Goal: Task Accomplishment & Management: Use online tool/utility

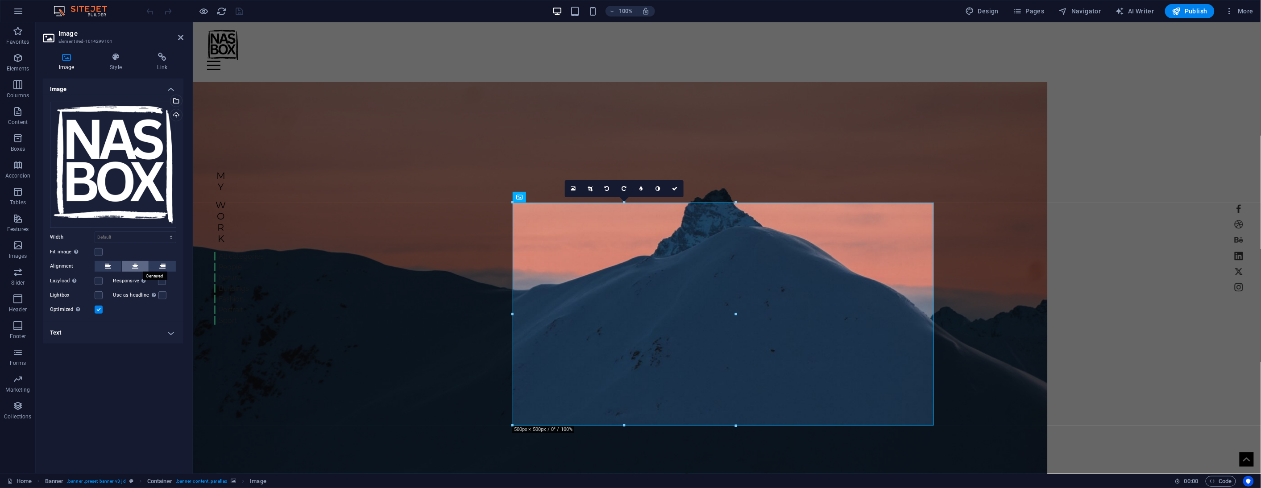
click at [138, 265] on button at bounding box center [135, 266] width 27 height 11
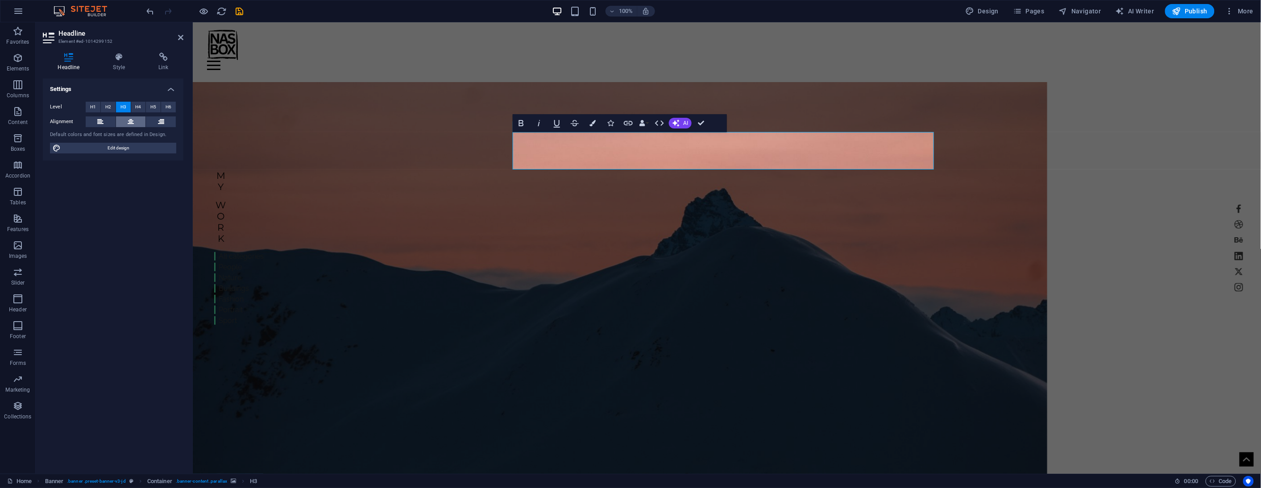
click at [135, 119] on button at bounding box center [131, 121] width 30 height 11
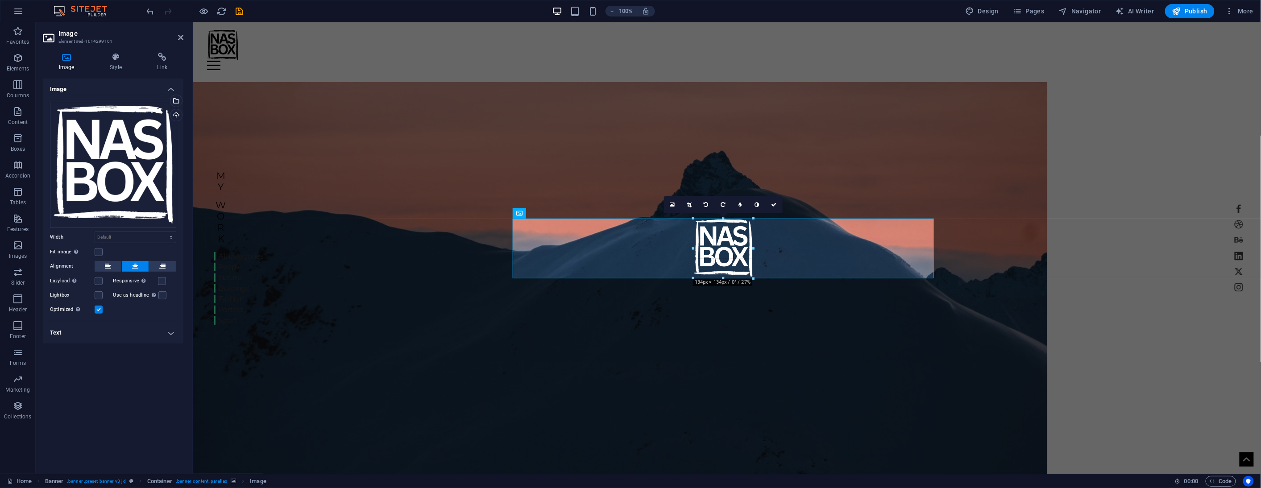
drag, startPoint x: 833, startPoint y: 425, endPoint x: 520, endPoint y: 239, distance: 363.9
type input "134"
select select "px"
click at [1035, 248] on figure at bounding box center [619, 286] width 854 height 409
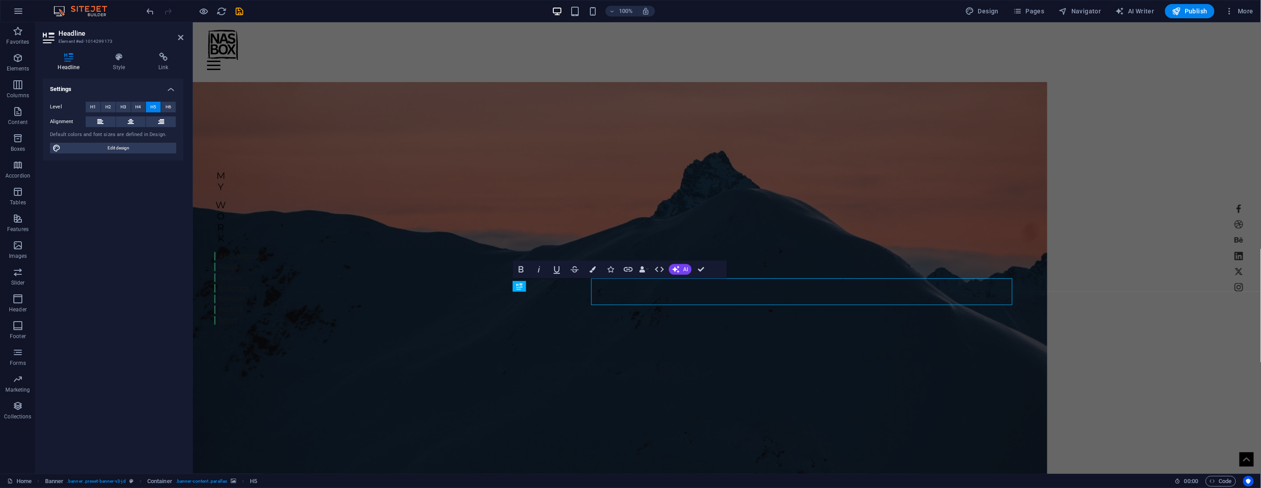
click at [504, 295] on figure at bounding box center [619, 286] width 854 height 409
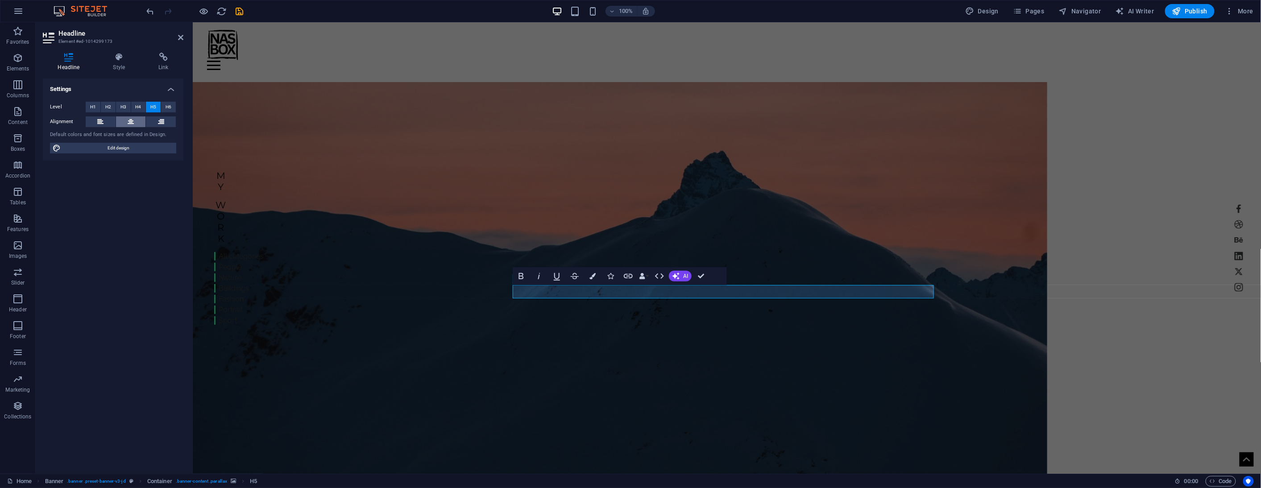
click at [132, 122] on icon at bounding box center [131, 121] width 6 height 11
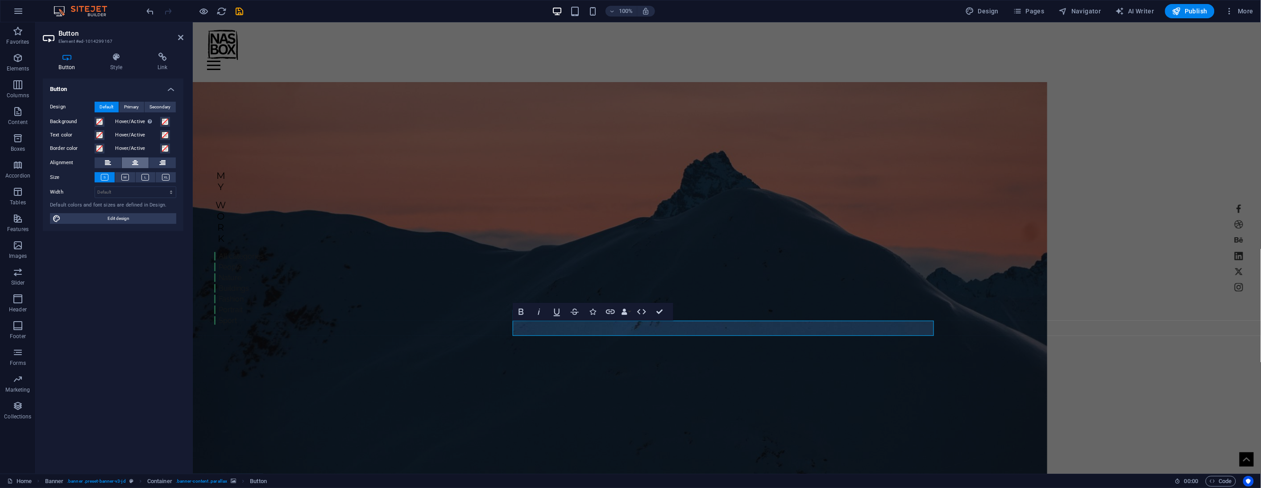
click at [136, 164] on icon at bounding box center [135, 162] width 6 height 11
click at [240, 15] on icon "save" at bounding box center [240, 11] width 10 height 10
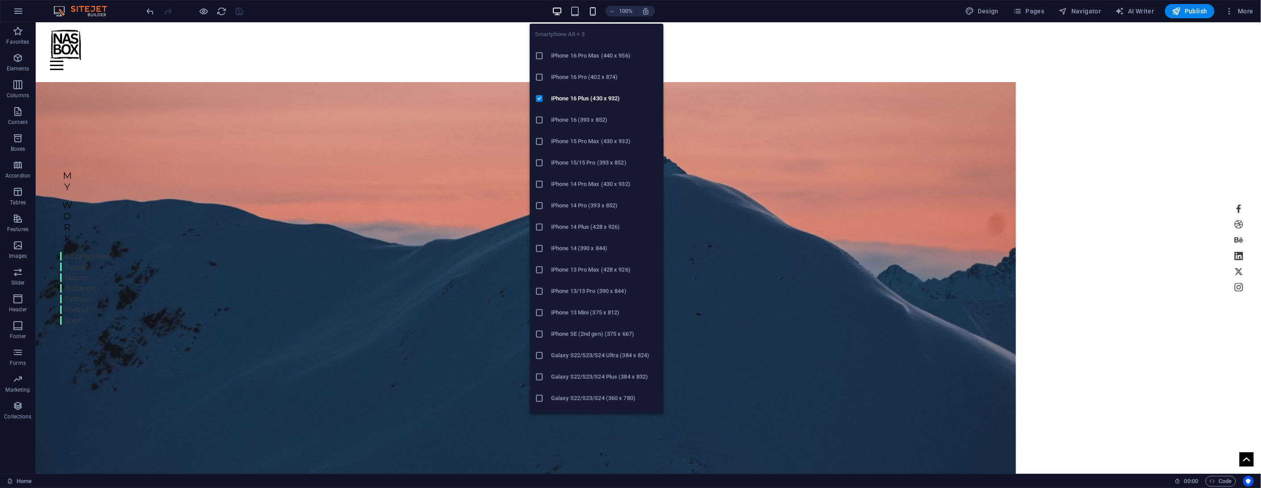
click at [593, 14] on icon "button" at bounding box center [593, 11] width 10 height 10
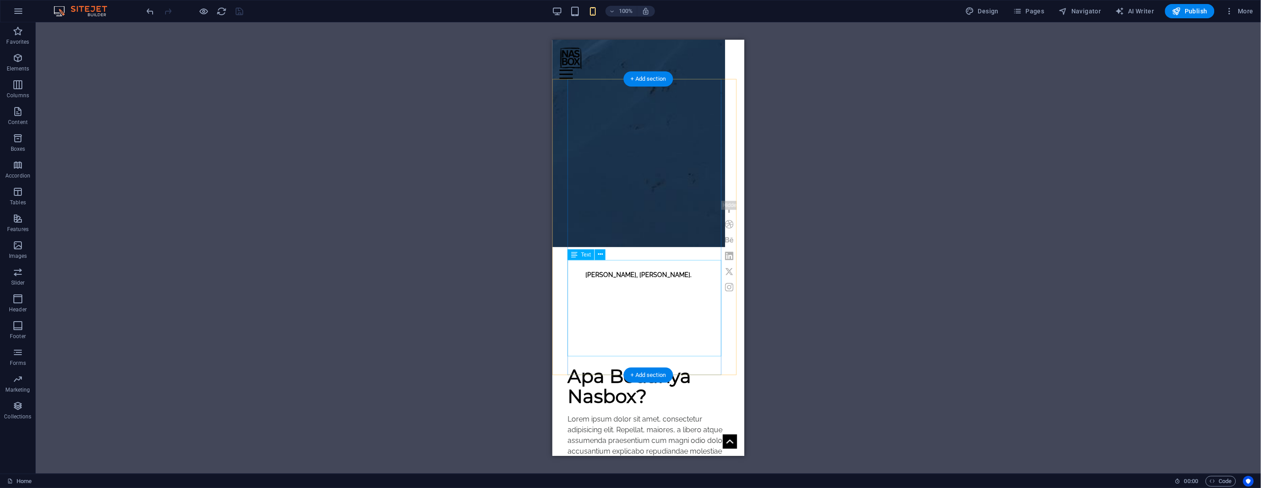
scroll to position [347, 0]
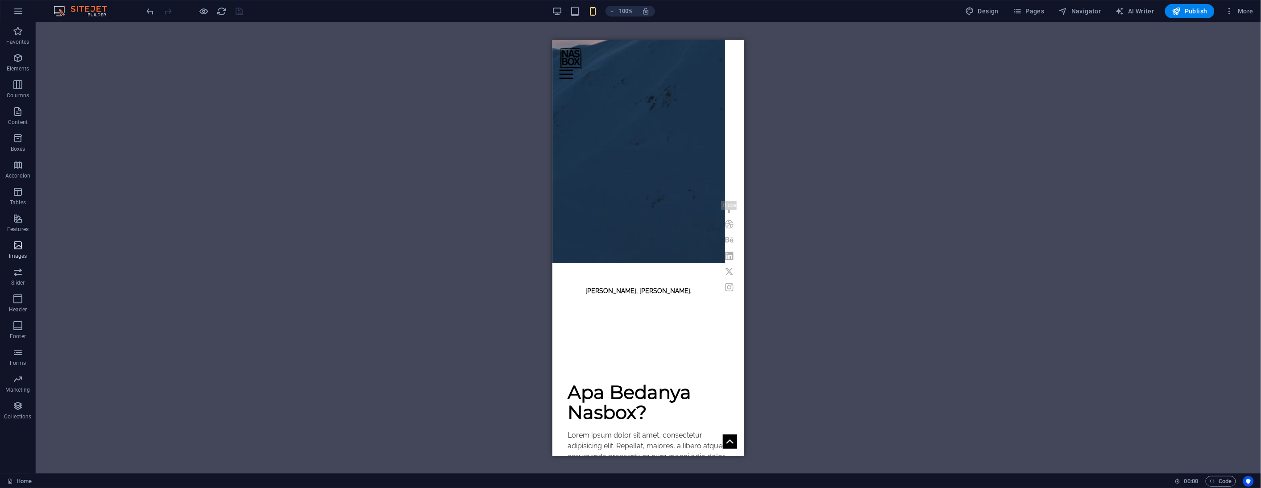
click at [19, 244] on icon "button" at bounding box center [17, 245] width 11 height 11
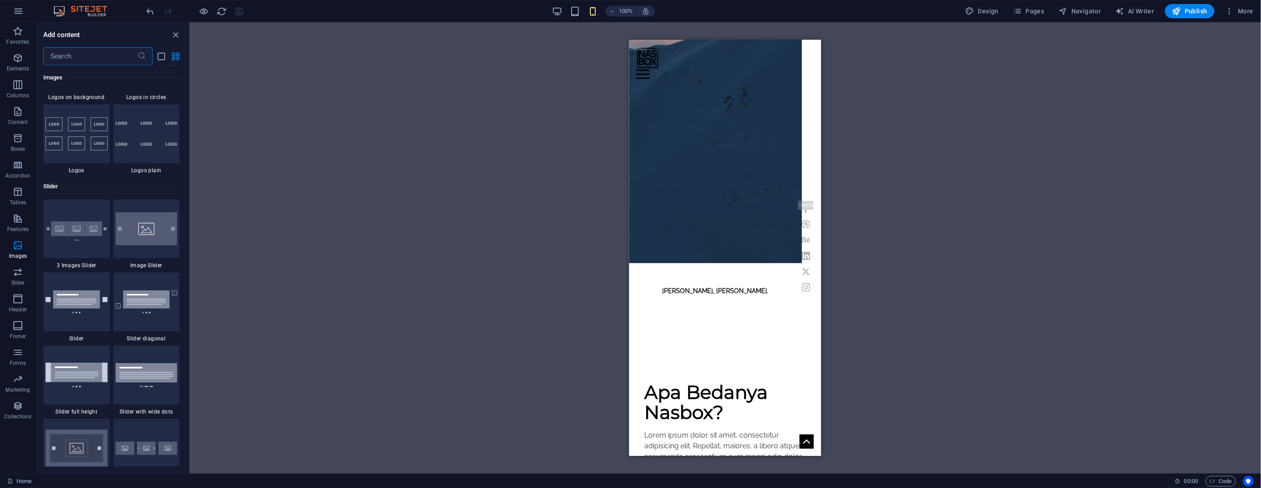
scroll to position [4969, 0]
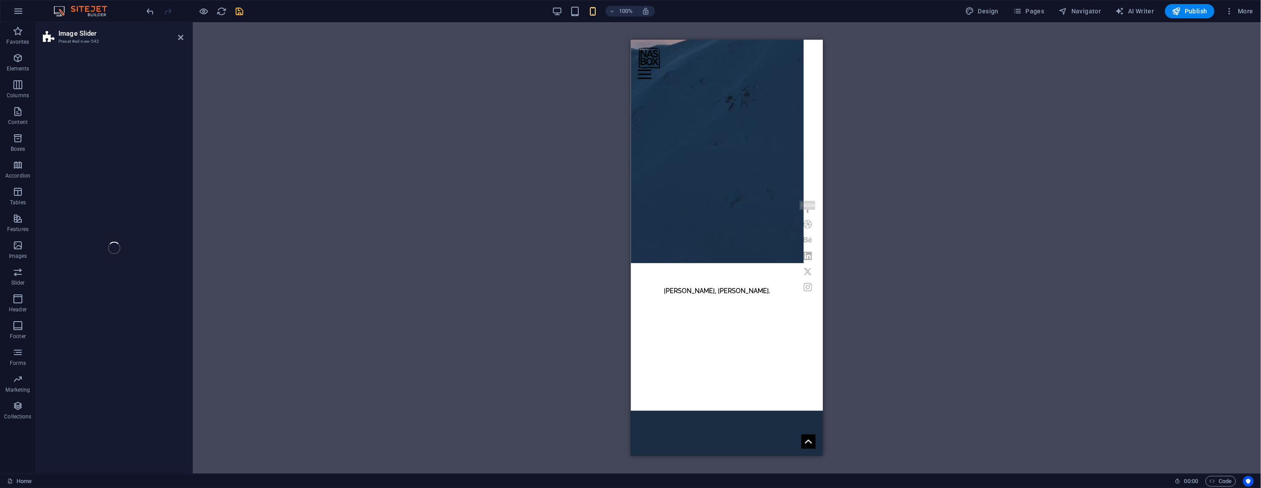
select select "rem"
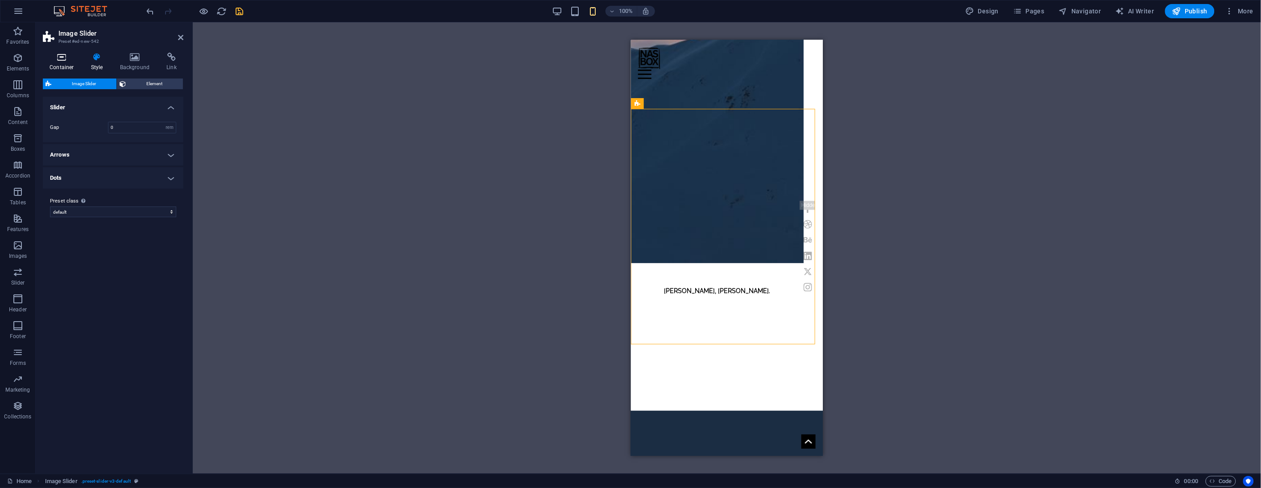
click at [67, 59] on icon at bounding box center [62, 57] width 38 height 9
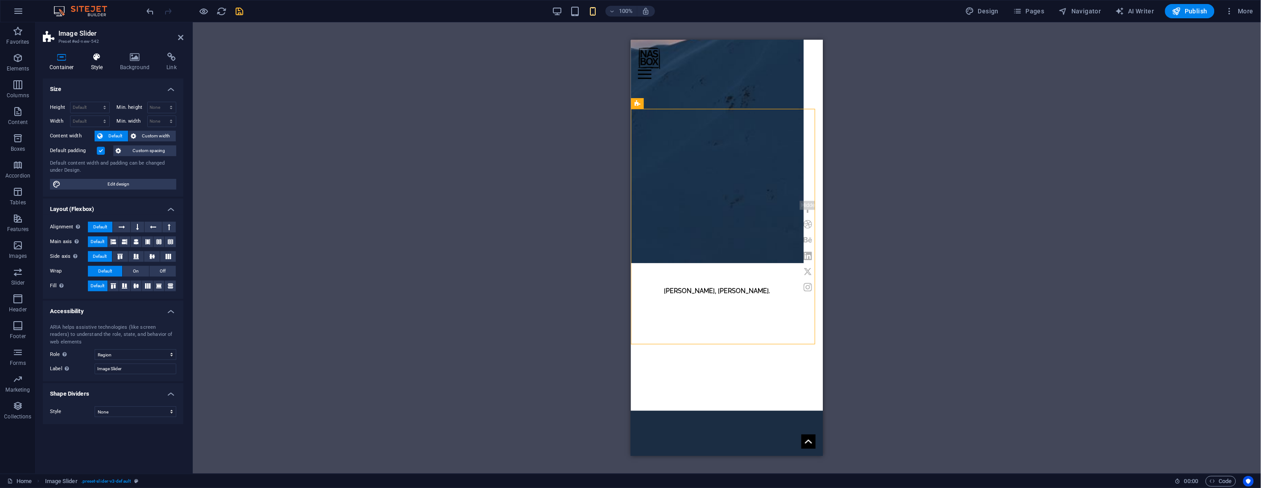
click at [103, 59] on icon at bounding box center [96, 57] width 25 height 9
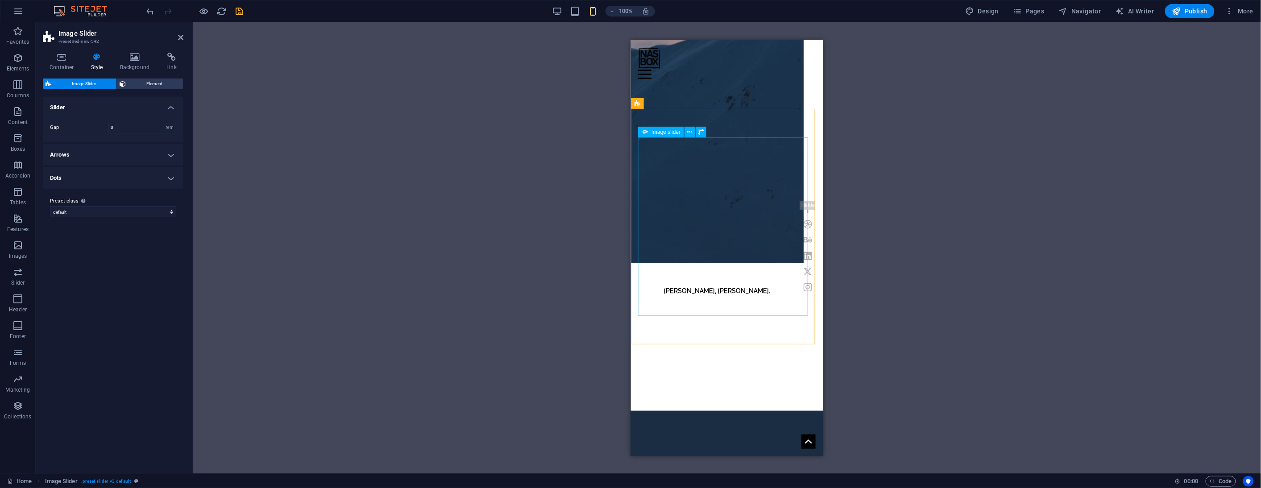
select select "px"
select select "ms"
select select "s"
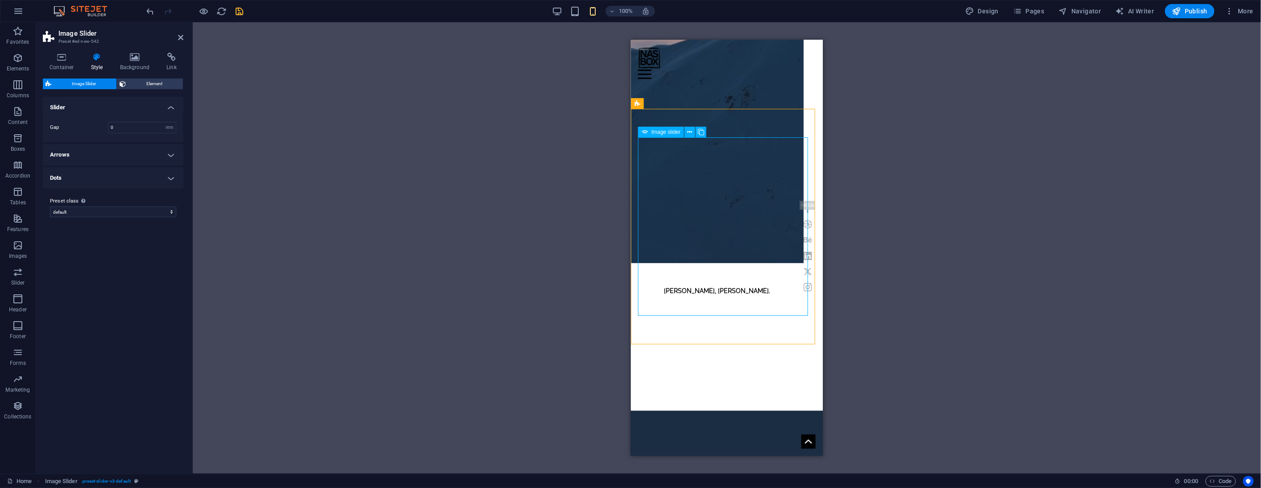
select select "progressive"
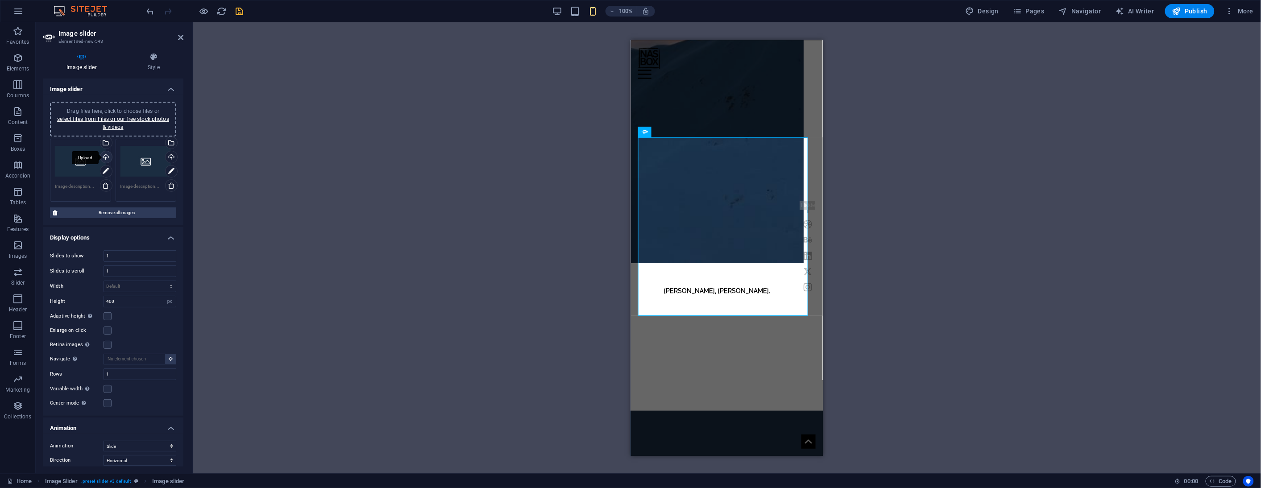
click at [106, 154] on div "Upload" at bounding box center [105, 157] width 13 height 13
click at [104, 155] on div "Upload" at bounding box center [105, 157] width 13 height 13
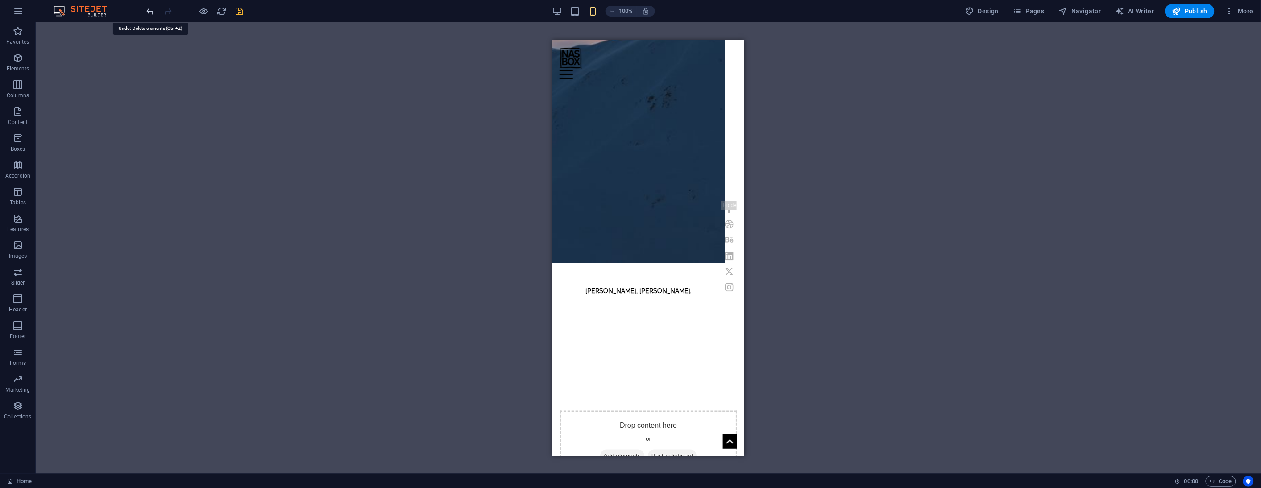
click at [150, 13] on icon "undo" at bounding box center [150, 11] width 10 height 10
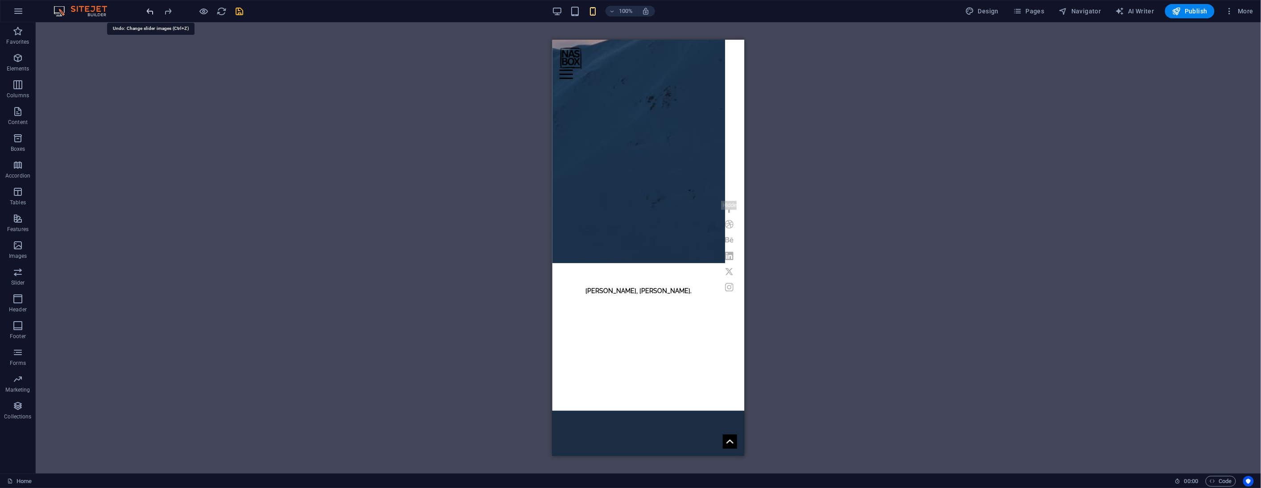
click at [150, 13] on icon "undo" at bounding box center [150, 11] width 10 height 10
click at [166, 13] on icon "redo" at bounding box center [168, 11] width 10 height 10
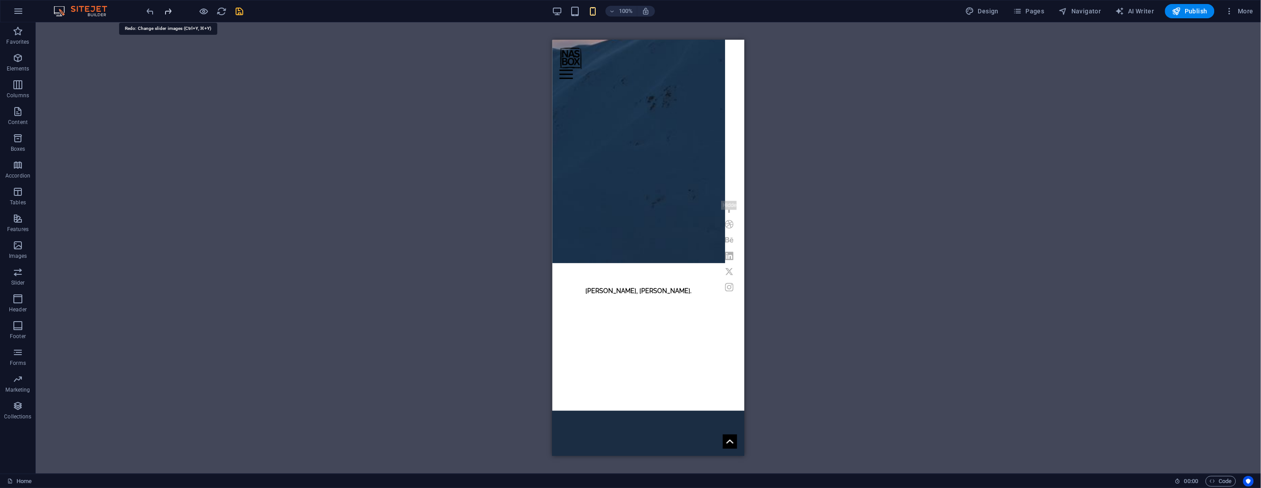
click at [166, 13] on icon "redo" at bounding box center [168, 11] width 10 height 10
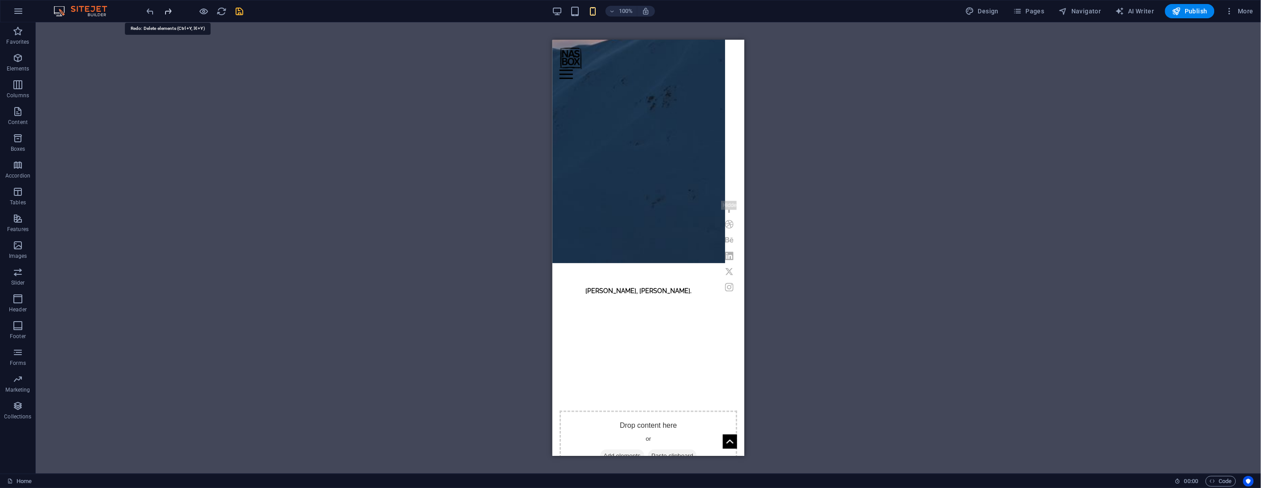
click at [166, 13] on div at bounding box center [195, 11] width 100 height 14
click at [149, 12] on icon "undo" at bounding box center [150, 11] width 10 height 10
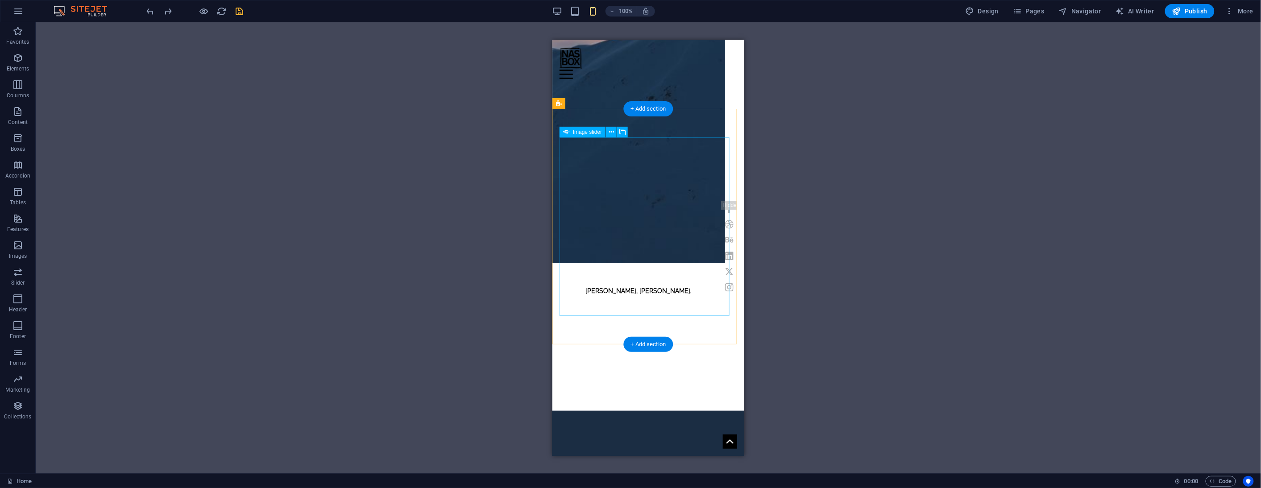
select select "px"
select select "ms"
select select "s"
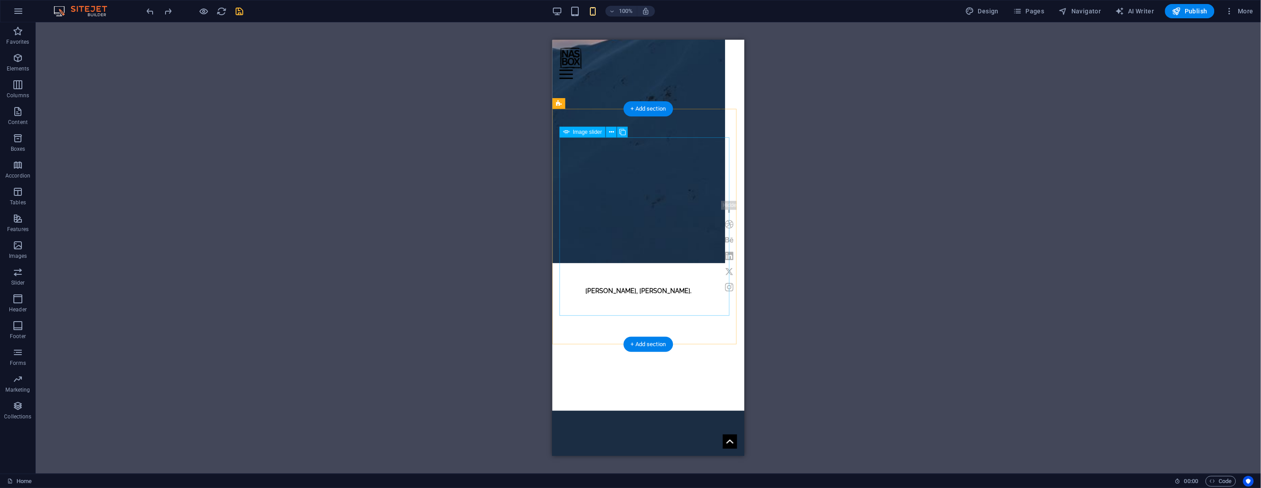
select select "progressive"
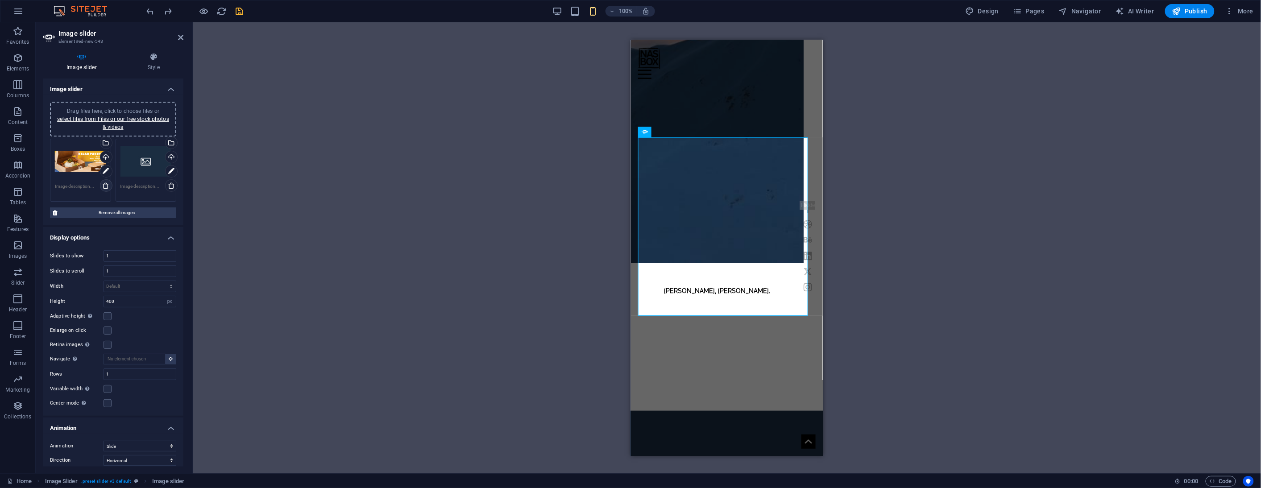
click at [104, 187] on icon at bounding box center [105, 185] width 7 height 7
click at [694, 132] on button at bounding box center [689, 132] width 11 height 11
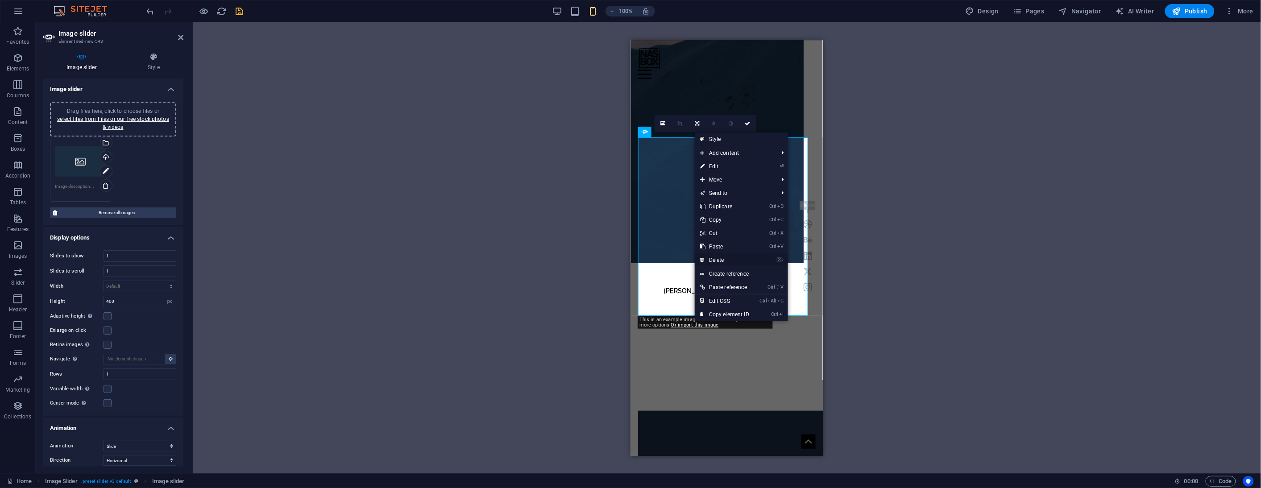
drag, startPoint x: 736, startPoint y: 257, endPoint x: 184, endPoint y: 217, distance: 553.8
click at [736, 257] on link "⌦ Delete" at bounding box center [725, 259] width 60 height 13
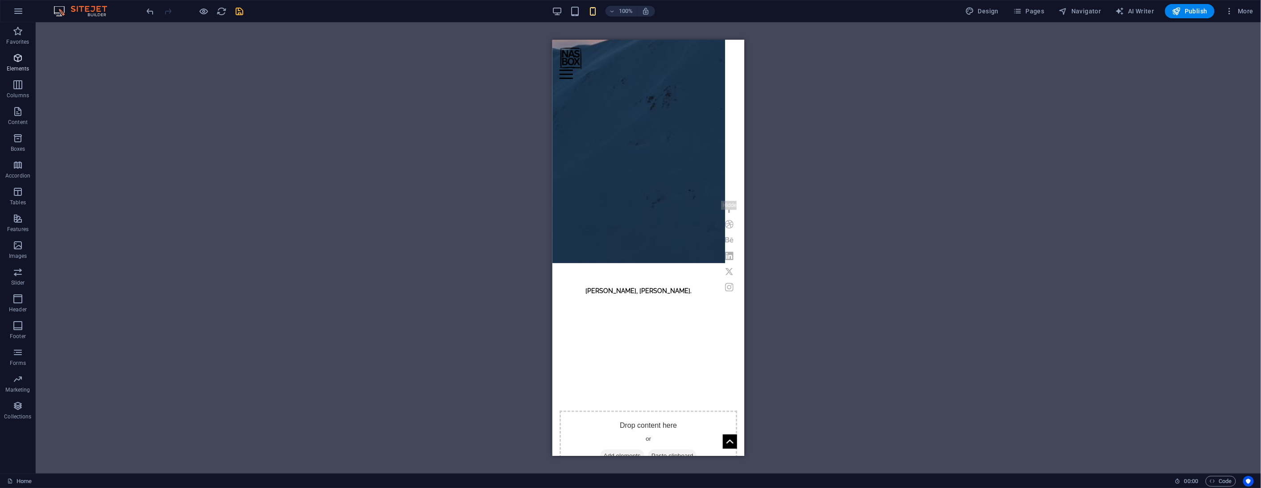
click at [17, 64] on span "Elements" at bounding box center [18, 63] width 36 height 21
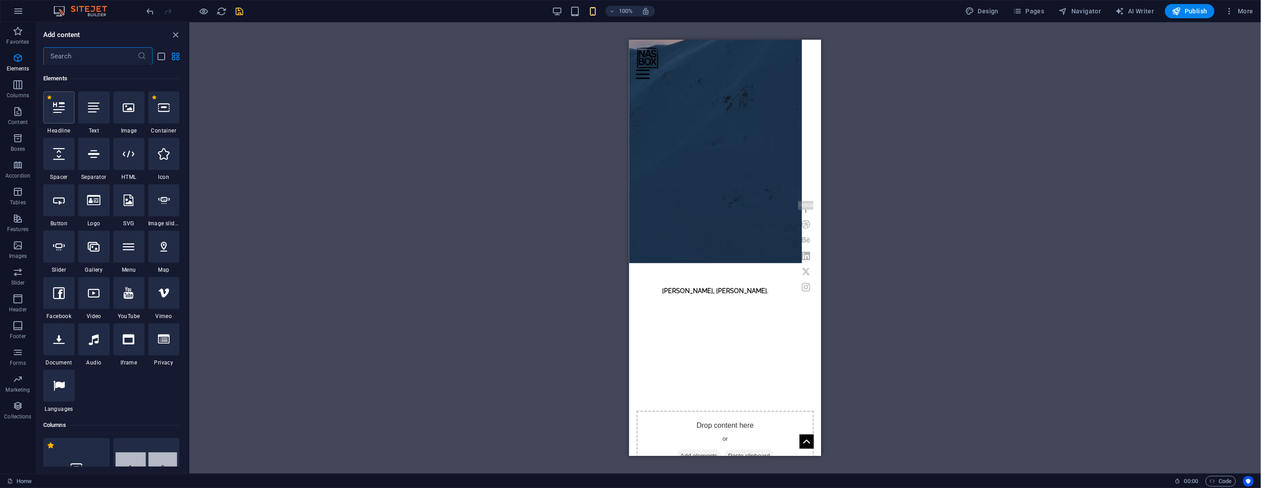
scroll to position [95, 0]
click at [18, 253] on p "Images" at bounding box center [18, 256] width 18 height 7
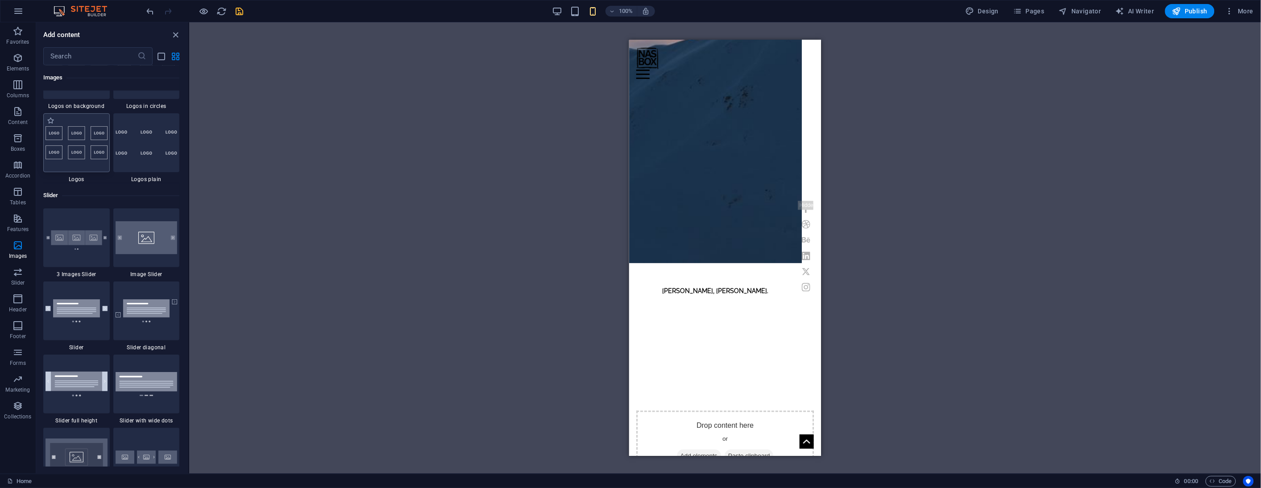
scroll to position [4969, 0]
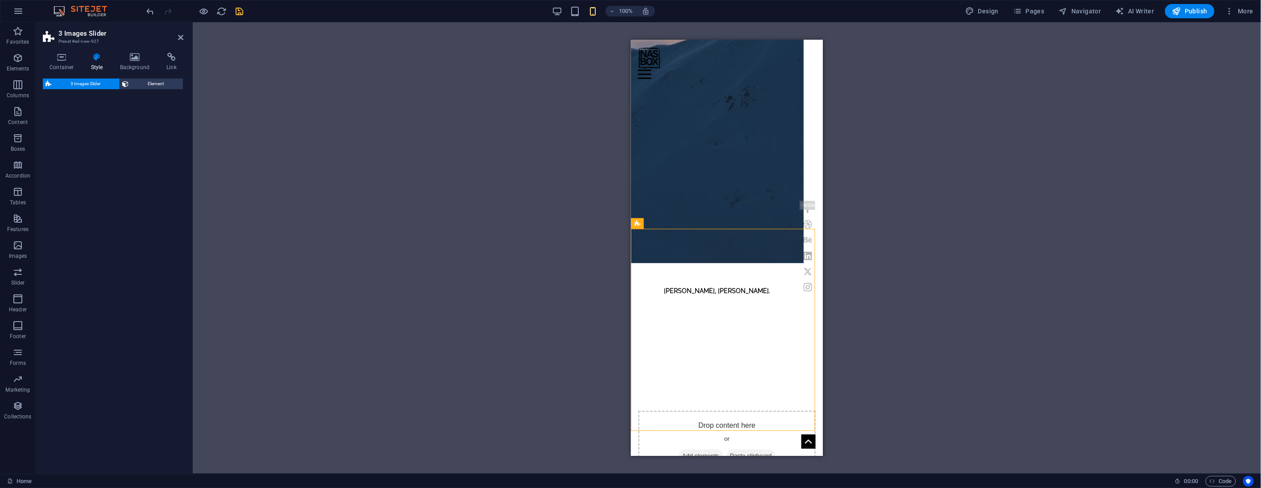
select select "rem"
click at [658, 410] on div "Drop content here or Add elements Paste clipboard" at bounding box center [727, 441] width 178 height 63
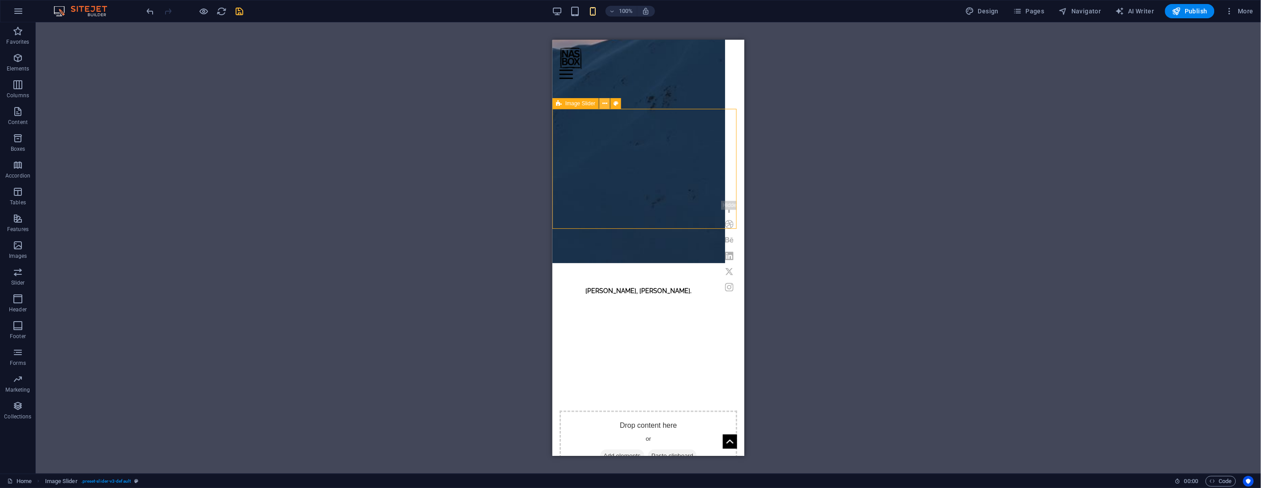
click at [604, 104] on icon at bounding box center [604, 103] width 5 height 9
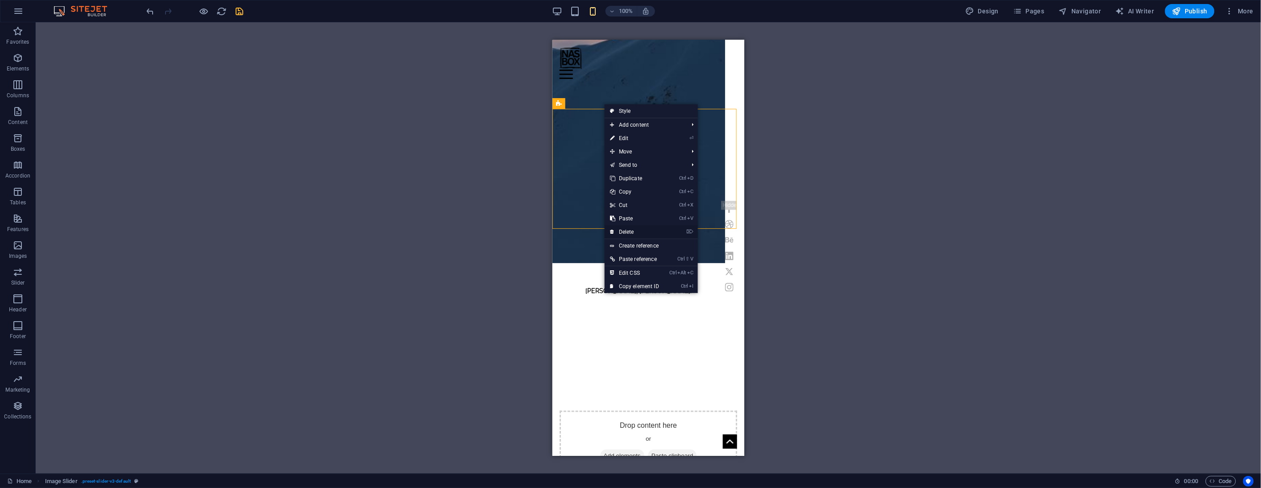
click at [651, 230] on link "⌦ Delete" at bounding box center [635, 231] width 60 height 13
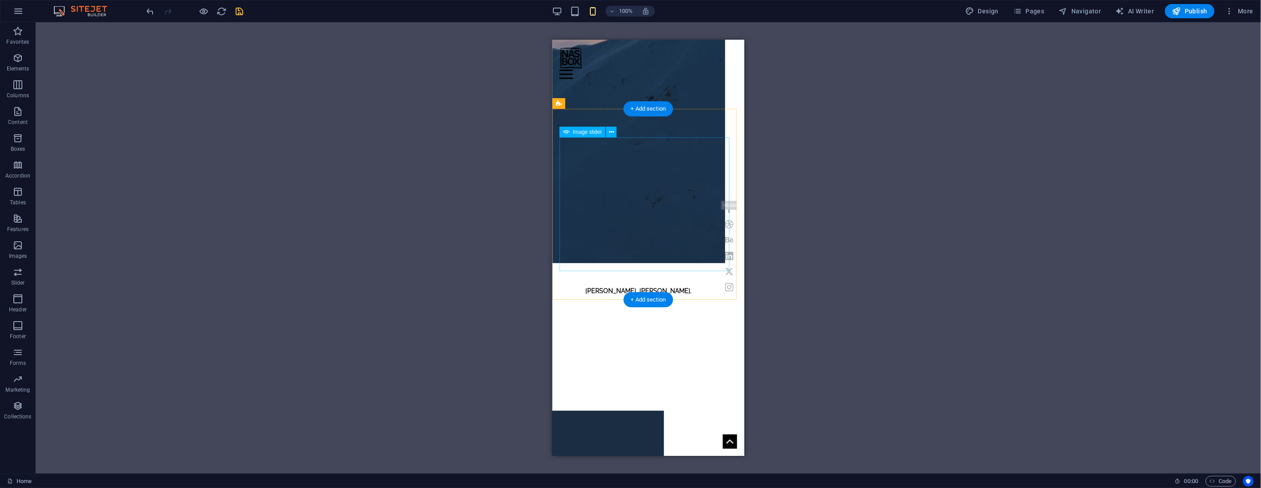
select select "px"
select select "ms"
select select "s"
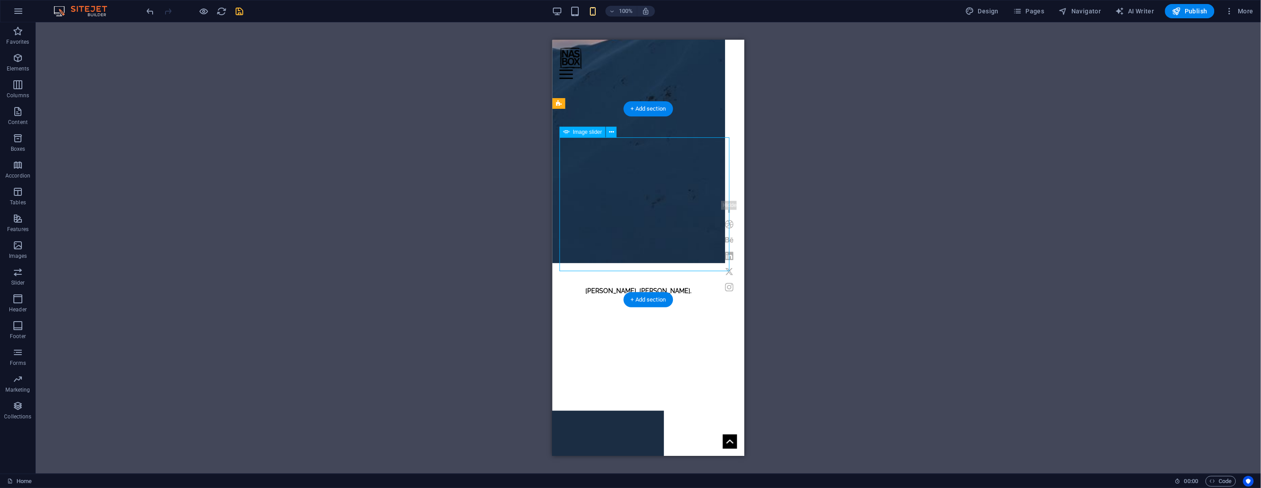
select select "progressive"
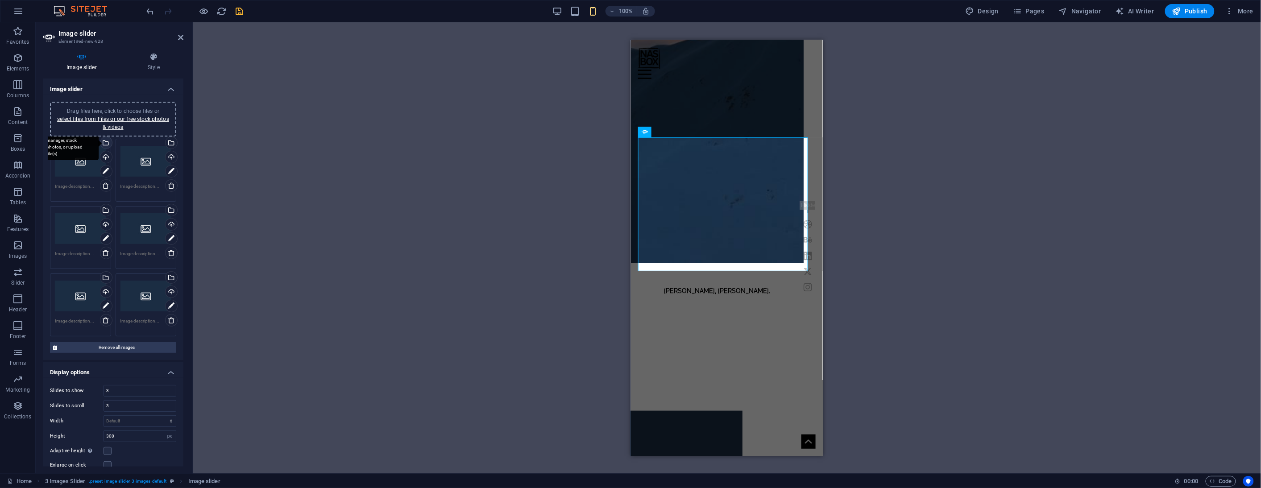
click at [106, 143] on div "Select files from the file manager, stock photos, or upload file(s)" at bounding box center [105, 143] width 13 height 13
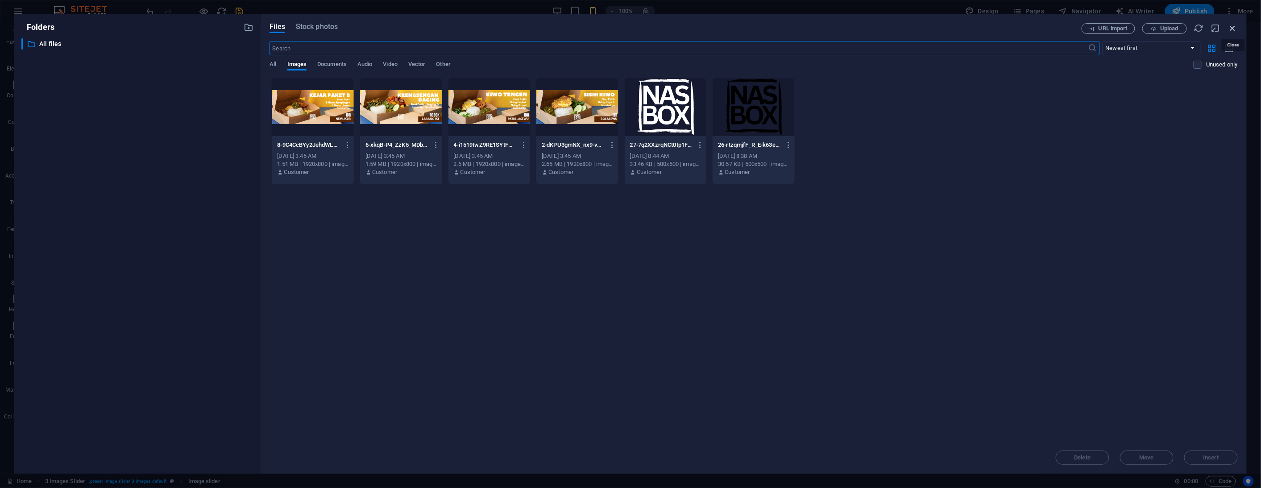
click at [1234, 28] on icon "button" at bounding box center [1233, 28] width 10 height 10
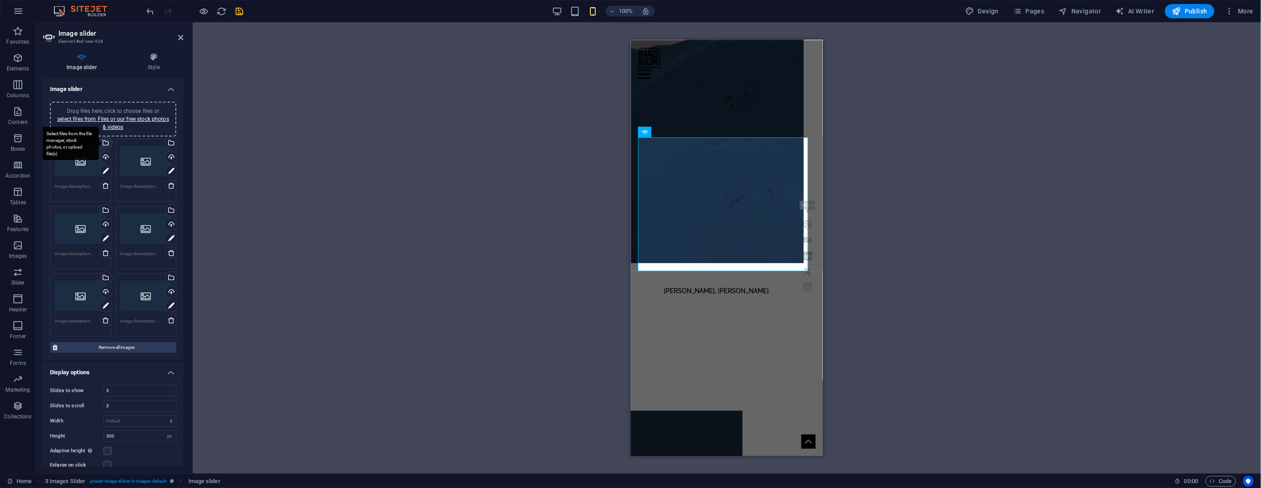
click at [107, 139] on div "Select files from the file manager, stock photos, or upload file(s)" at bounding box center [105, 143] width 13 height 13
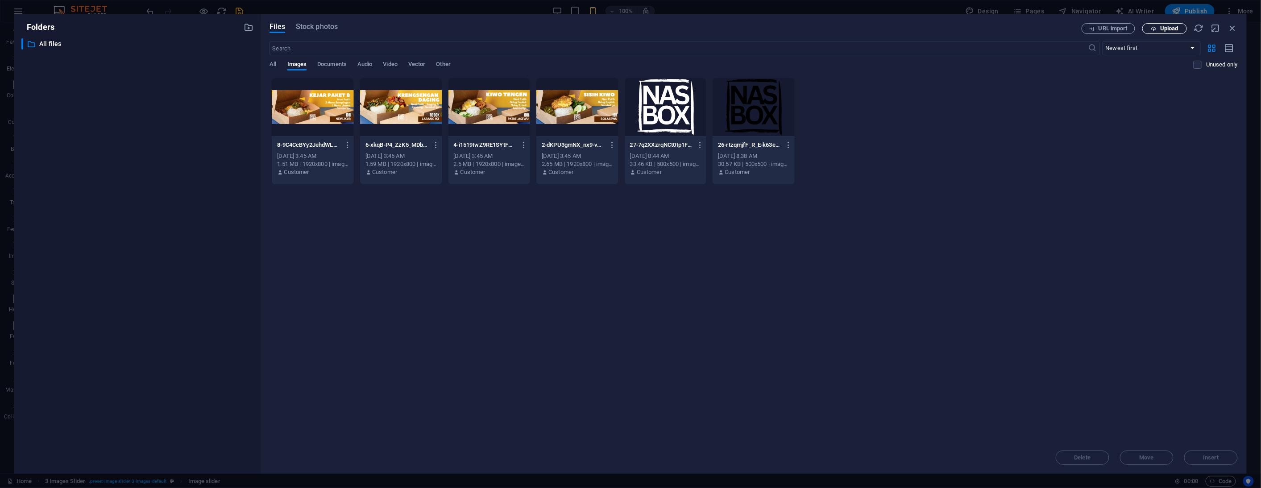
click at [1169, 32] on button "Upload" at bounding box center [1164, 28] width 45 height 11
